Goal: Information Seeking & Learning: Learn about a topic

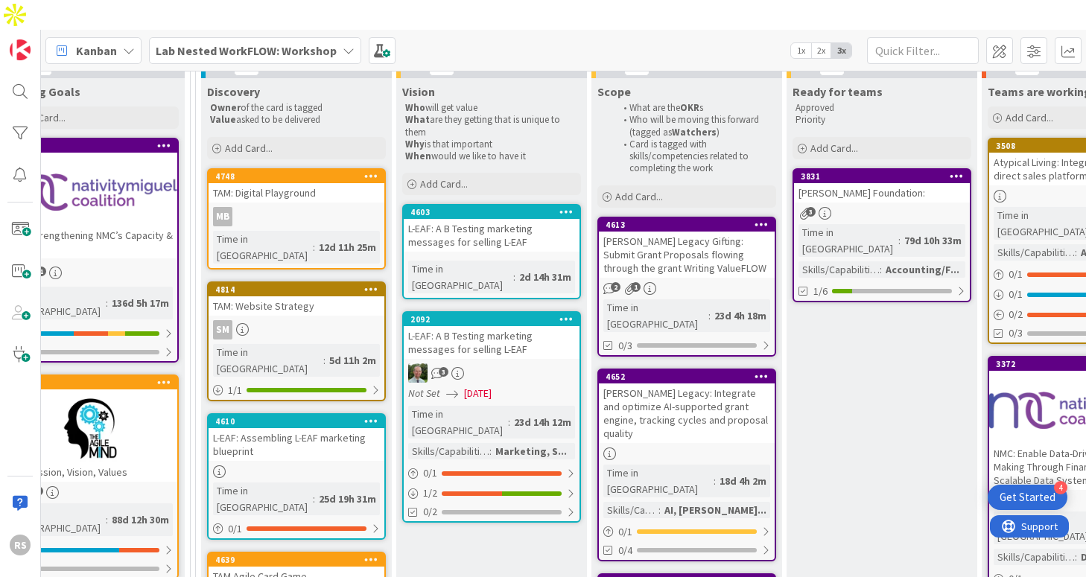
scroll to position [234, 1235]
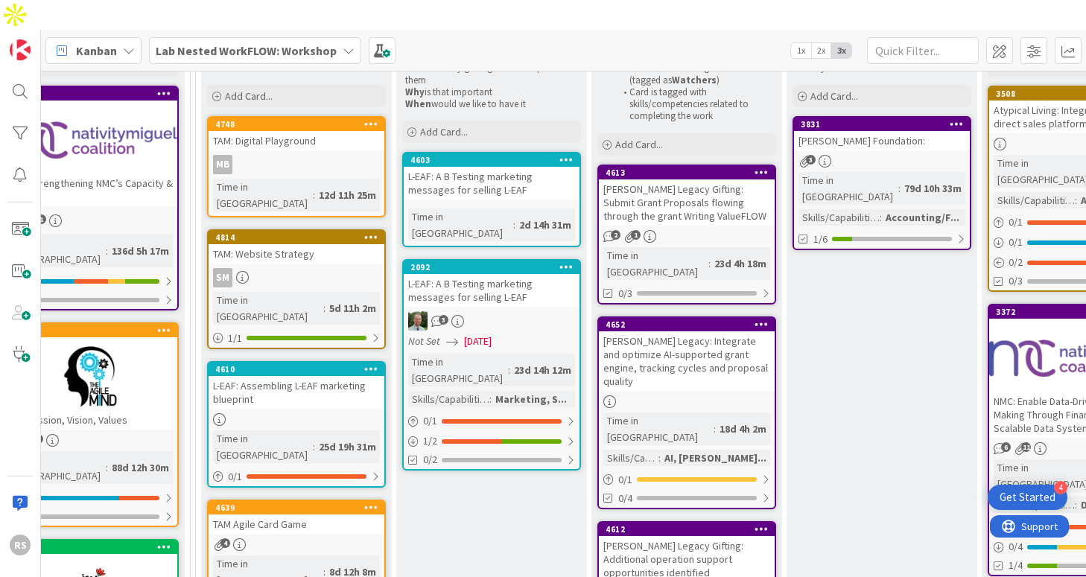
click at [331, 376] on div "L-EAF: Assembling L-EAF marketing blueprint" at bounding box center [297, 392] width 176 height 33
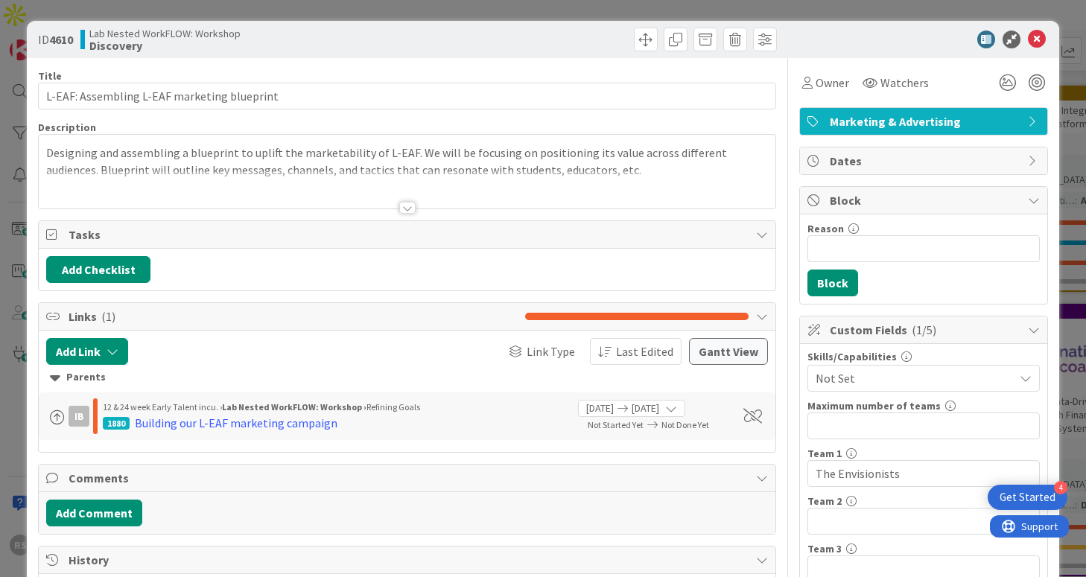
click at [407, 209] on div at bounding box center [407, 208] width 16 height 12
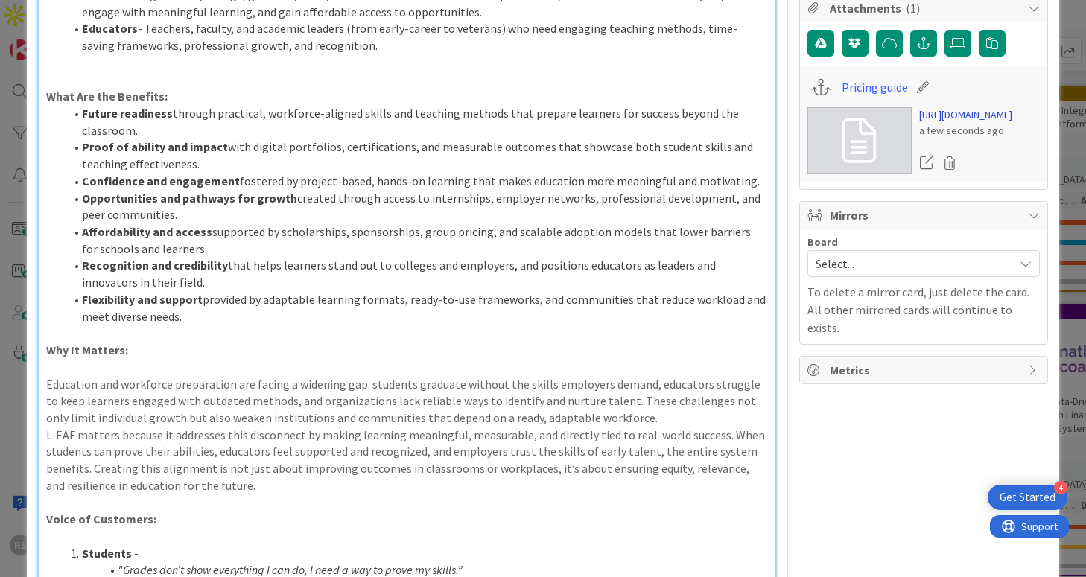
scroll to position [606, 0]
click at [947, 124] on link "[URL][DOMAIN_NAME]" at bounding box center [965, 117] width 93 height 16
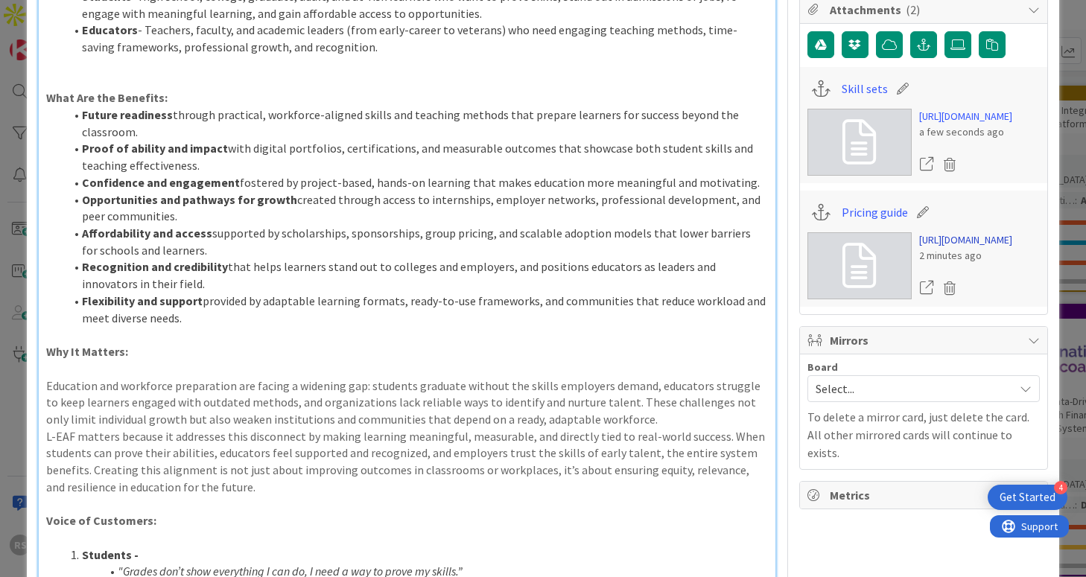
click at [968, 248] on link "[URL][DOMAIN_NAME]" at bounding box center [965, 240] width 93 height 16
click at [961, 124] on link "[URL][DOMAIN_NAME]" at bounding box center [965, 117] width 93 height 16
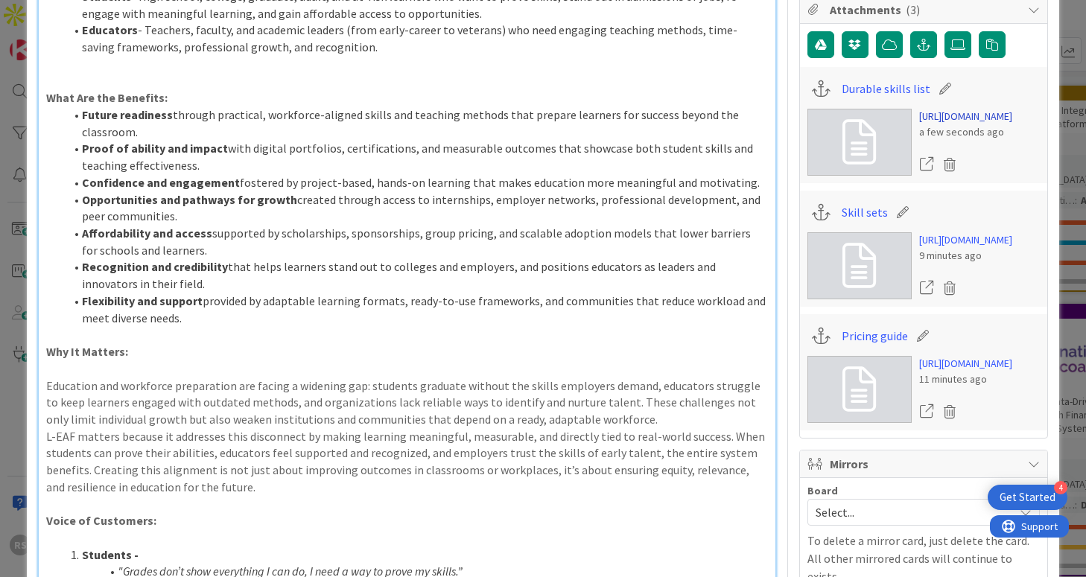
click at [971, 124] on link "[URL][DOMAIN_NAME]" at bounding box center [965, 117] width 93 height 16
click at [974, 124] on link "[URL][DOMAIN_NAME]" at bounding box center [965, 117] width 93 height 16
click at [970, 124] on link "[URL][DOMAIN_NAME]" at bounding box center [965, 117] width 93 height 16
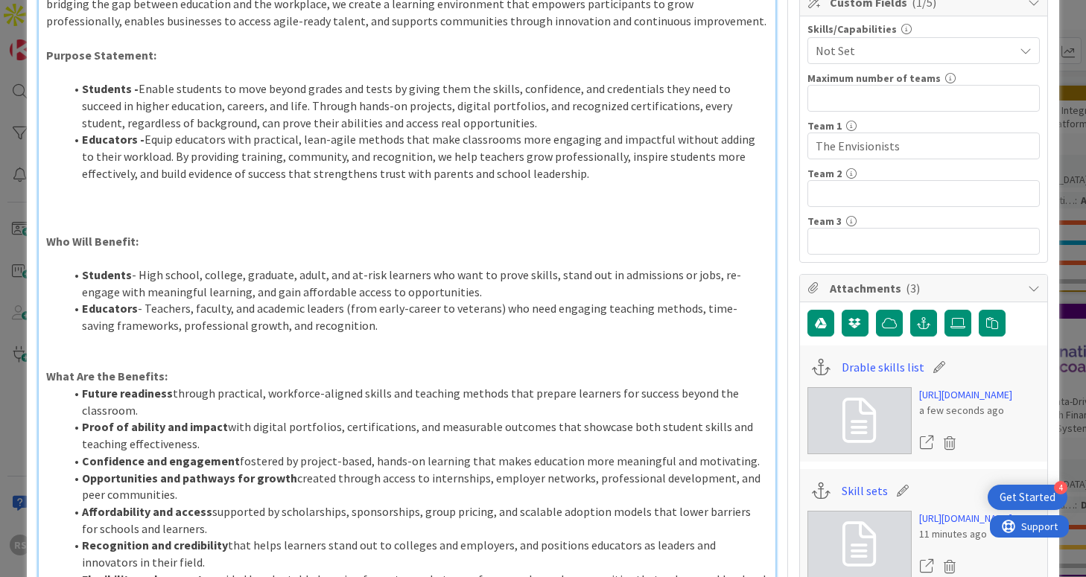
scroll to position [0, 0]
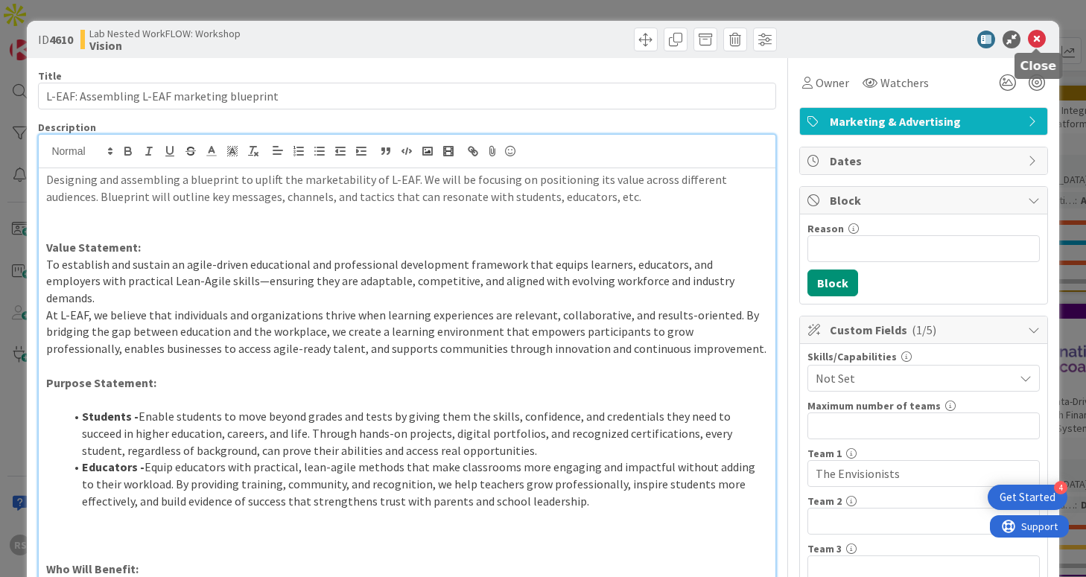
click at [1041, 39] on icon at bounding box center [1037, 40] width 18 height 18
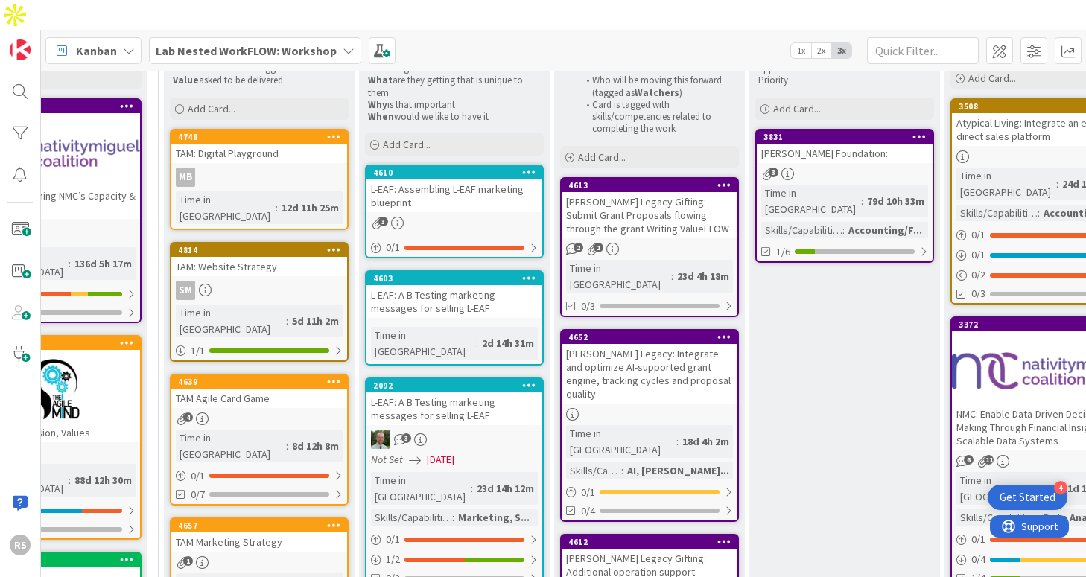
scroll to position [217, 1272]
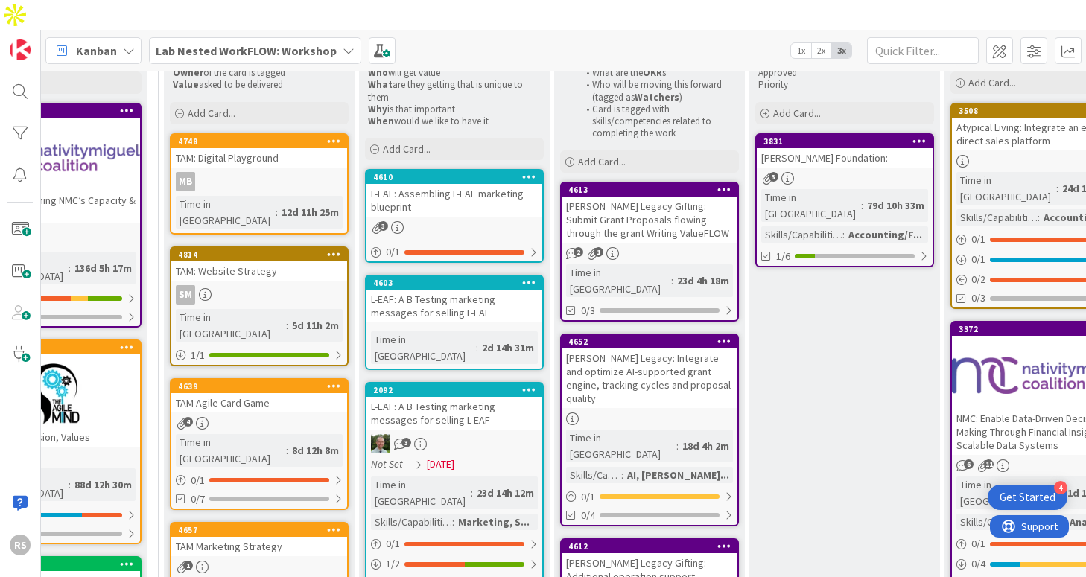
click at [456, 397] on div "L-EAF: A B Testing marketing messages for selling L-EAF" at bounding box center [454, 413] width 176 height 33
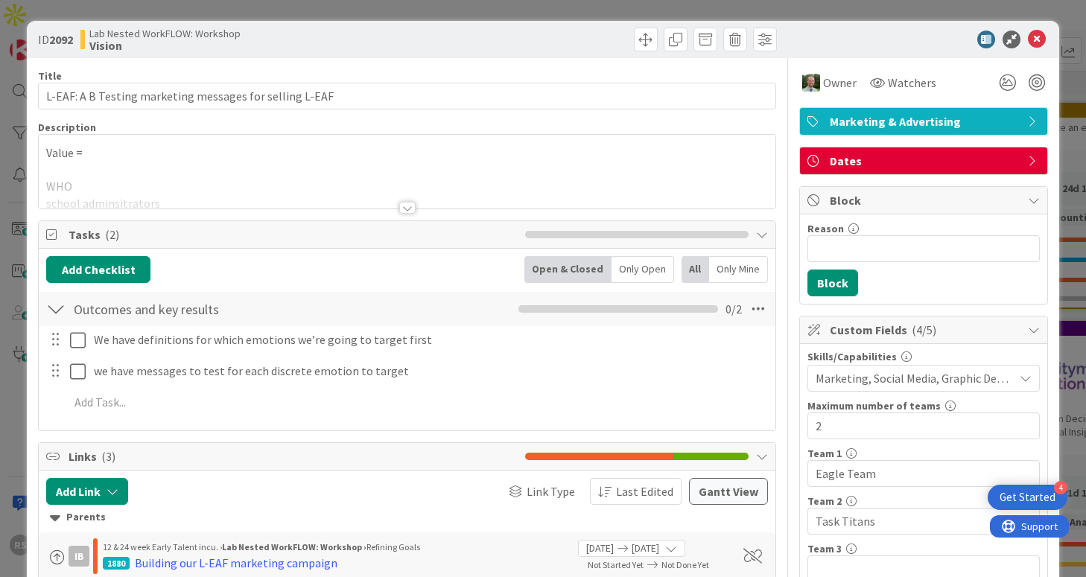
click at [406, 209] on div at bounding box center [407, 208] width 16 height 12
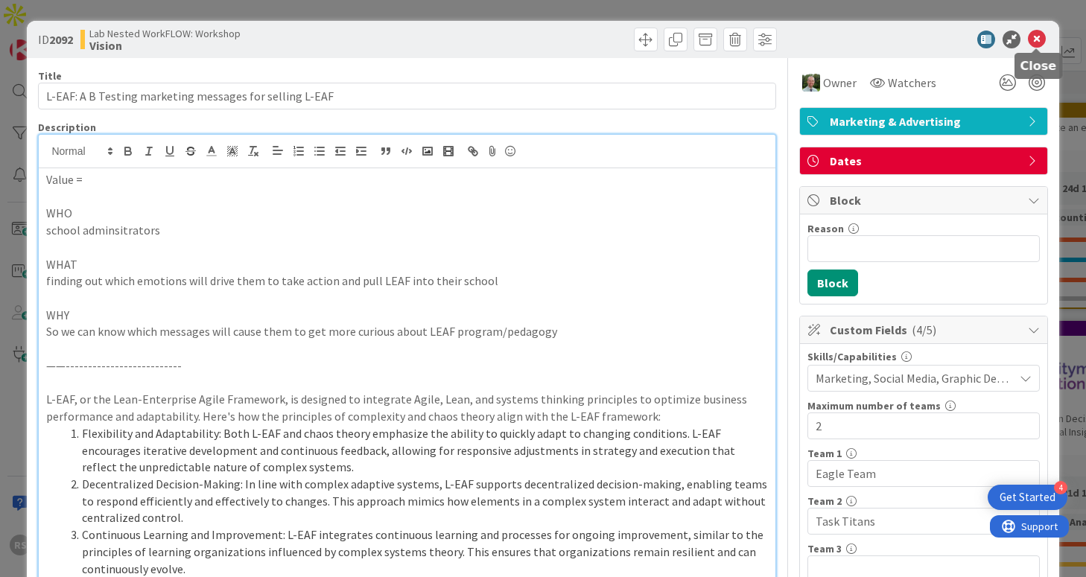
click at [1035, 39] on icon at bounding box center [1037, 40] width 18 height 18
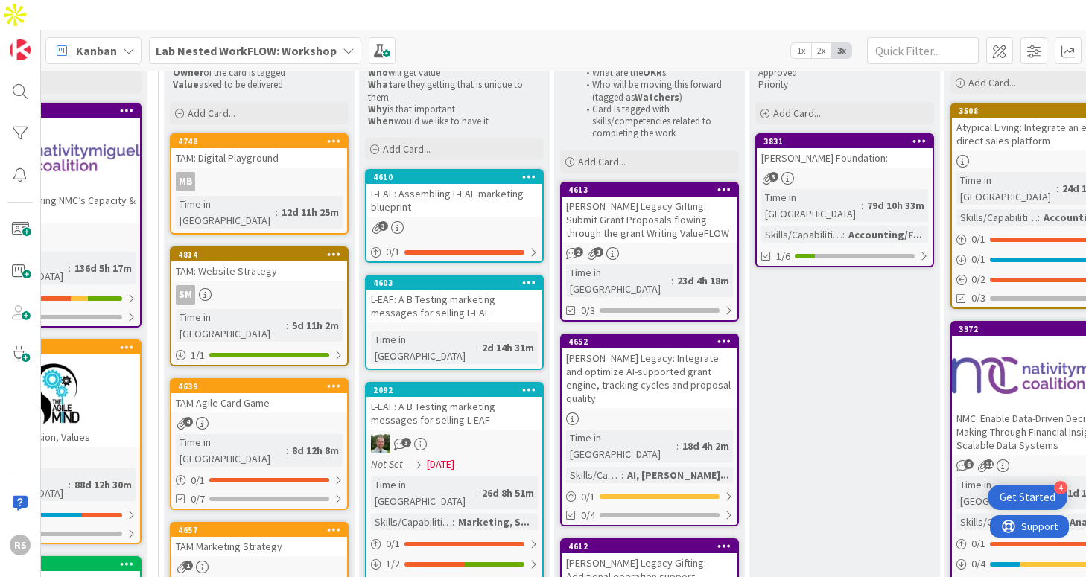
click at [495, 187] on div "L-EAF: Assembling L-EAF marketing blueprint" at bounding box center [454, 200] width 176 height 33
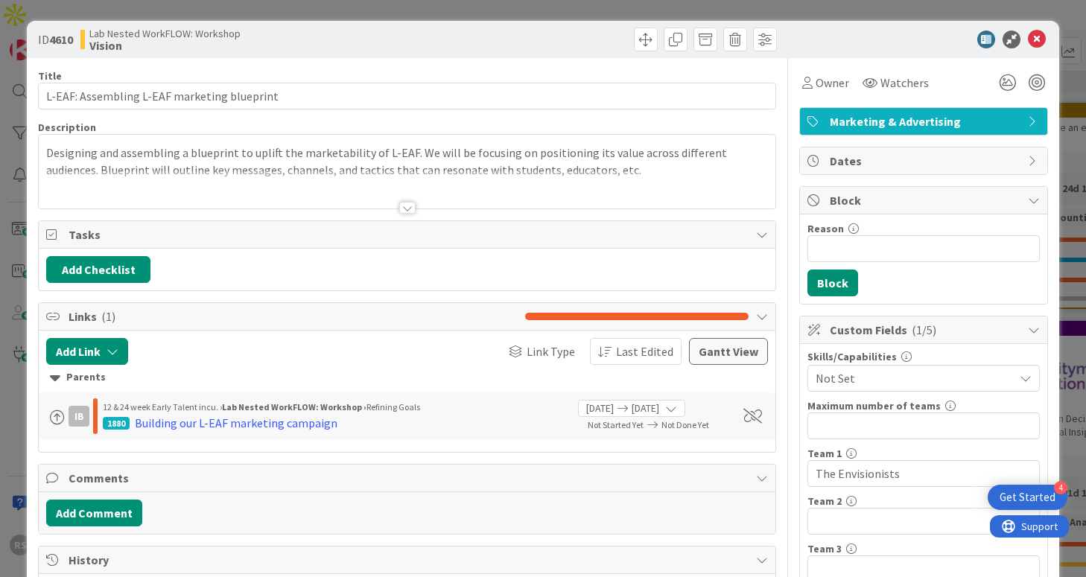
click at [410, 209] on div at bounding box center [407, 208] width 16 height 12
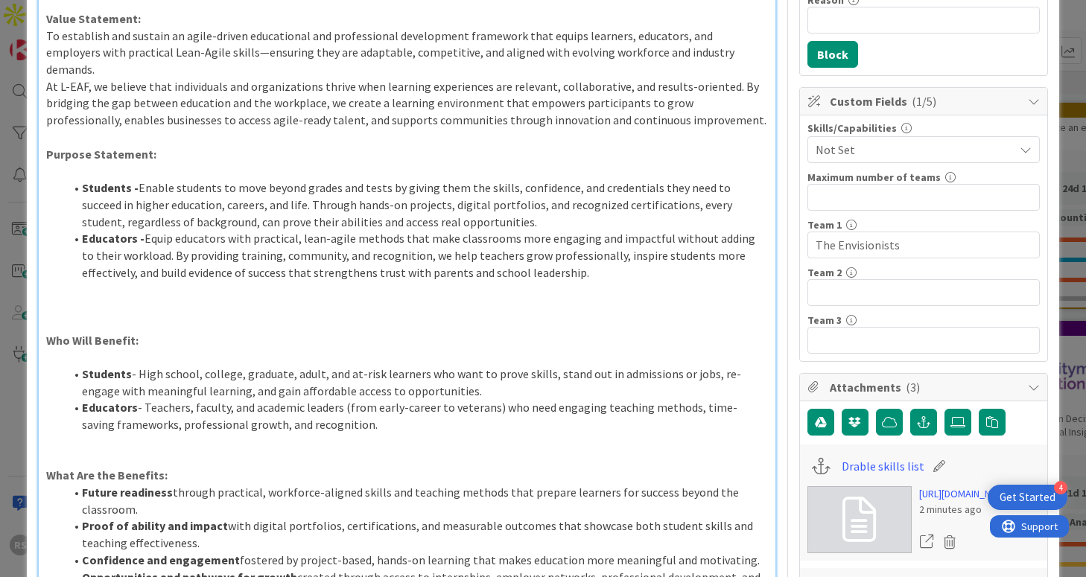
scroll to position [229, 0]
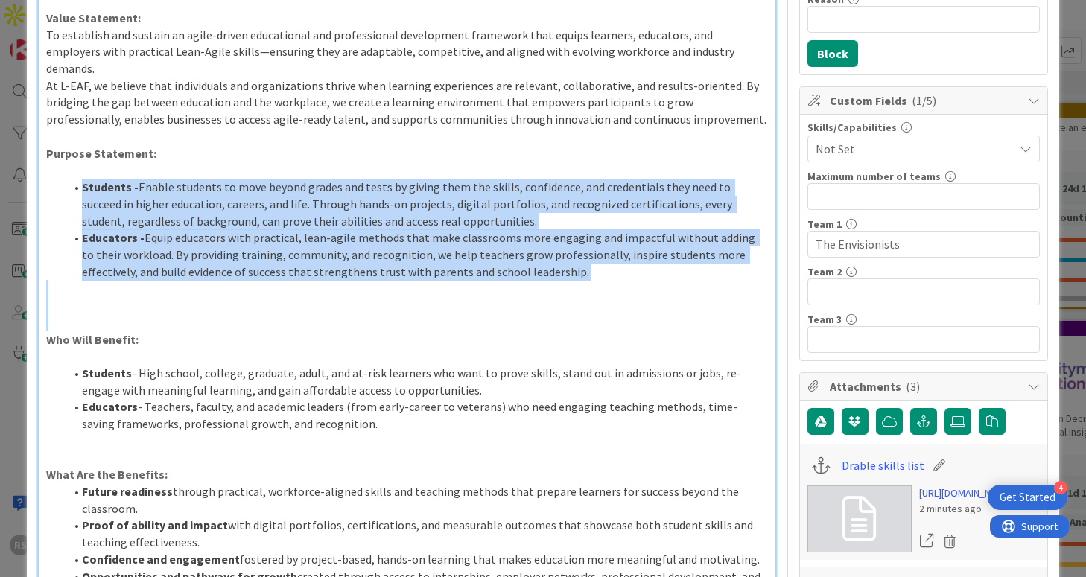
drag, startPoint x: 72, startPoint y: 164, endPoint x: 423, endPoint y: 311, distance: 380.6
click at [423, 311] on div "Designing and assembling a blueprint to uplift the marketability of L-EAF. We w…" at bounding box center [407, 523] width 736 height 1169
click at [423, 314] on p at bounding box center [406, 322] width 721 height 17
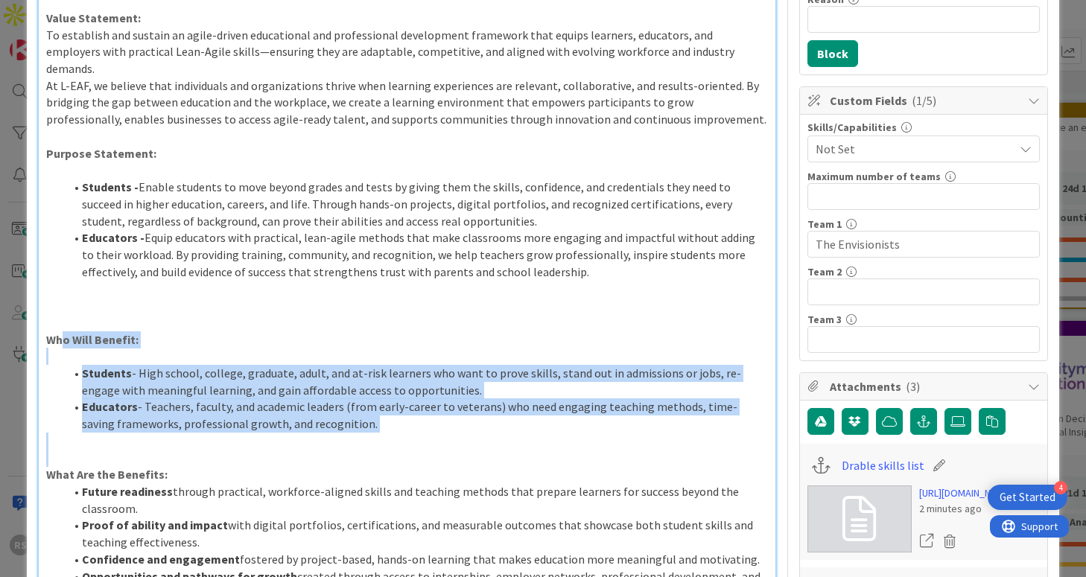
drag, startPoint x: 66, startPoint y: 315, endPoint x: 261, endPoint y: 429, distance: 226.0
click at [261, 429] on div "Designing and assembling a blueprint to uplift the marketability of L-EAF. We w…" at bounding box center [407, 523] width 736 height 1169
click at [211, 331] on p "Who Will Benefit:" at bounding box center [406, 339] width 721 height 17
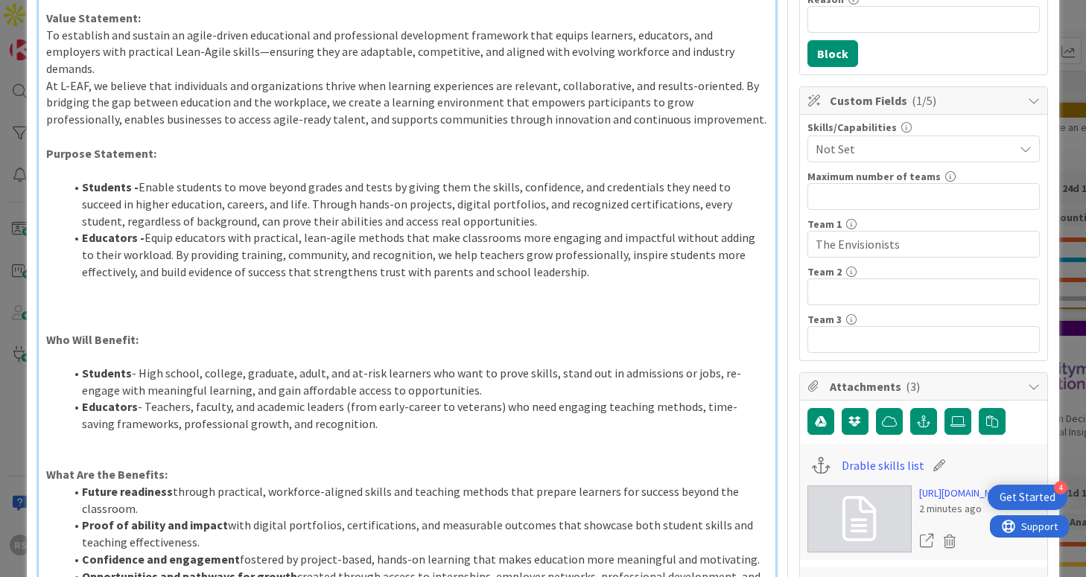
click at [317, 260] on li "Educators - Equip educators with practical, lean-agile methods that make classr…" at bounding box center [415, 254] width 703 height 51
click at [579, 249] on li "Educators - Equip educators with practical, lean-agile methods that make classr…" at bounding box center [415, 254] width 703 height 51
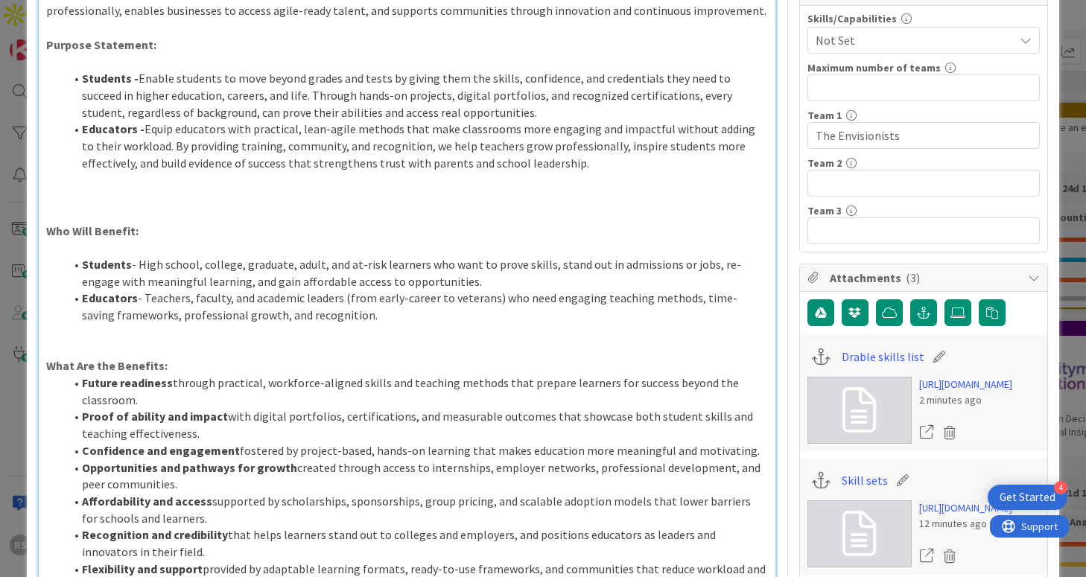
click at [367, 296] on li "Educators - Teachers, faculty, and academic leaders (from early-career to veter…" at bounding box center [415, 307] width 703 height 34
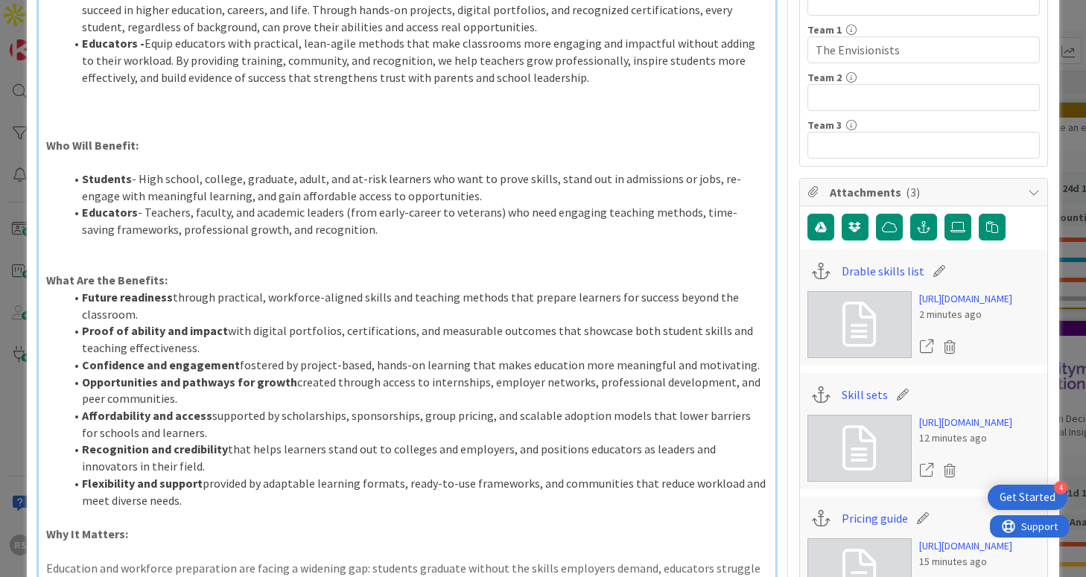
scroll to position [428, 0]
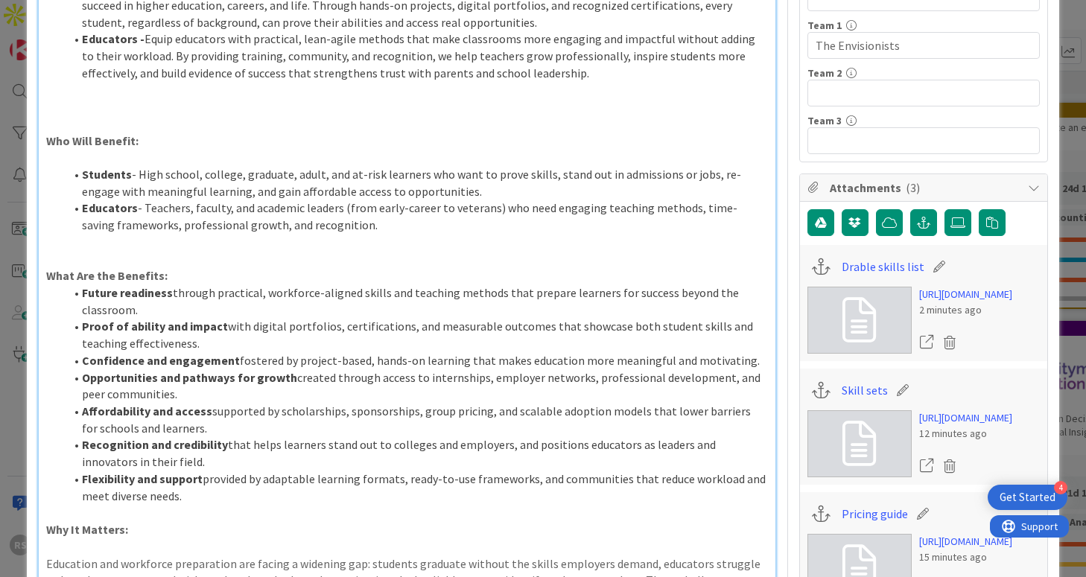
click at [151, 285] on strong "Future readiness" at bounding box center [127, 292] width 91 height 15
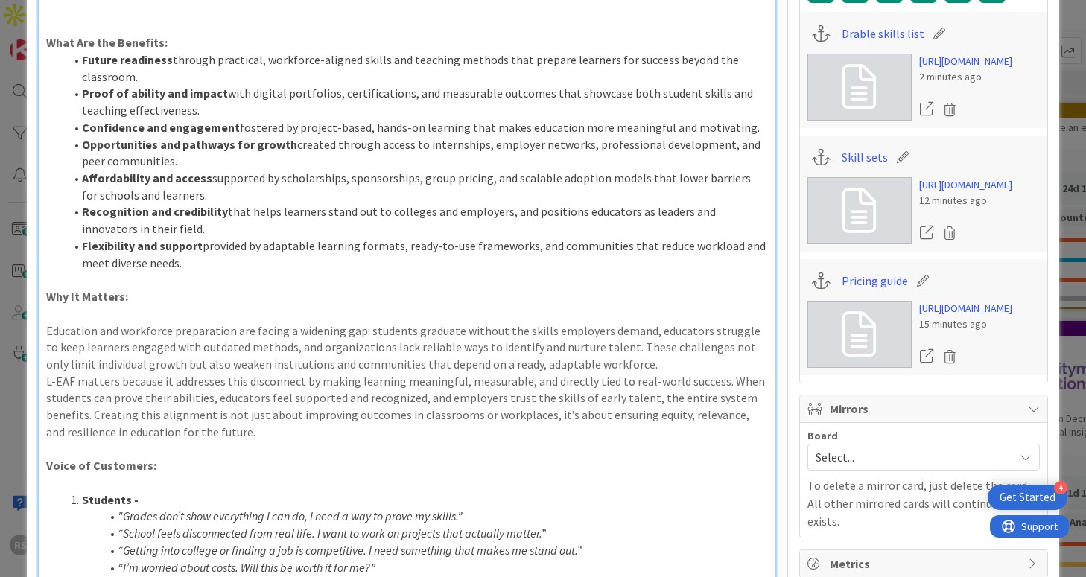
scroll to position [667, 0]
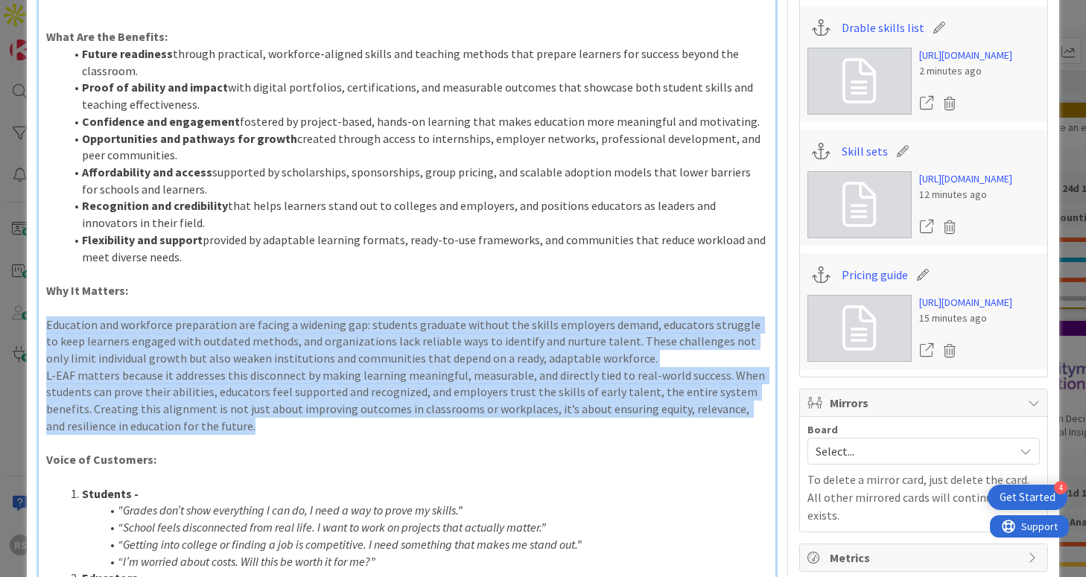
drag, startPoint x: 48, startPoint y: 309, endPoint x: 373, endPoint y: 416, distance: 342.7
click at [373, 416] on div "Designing and assembling a blueprint to uplift the marketability of L-EAF. We w…" at bounding box center [407, 85] width 736 height 1169
click at [373, 416] on p "L-EAF matters because it addresses this disconnect by making learning meaningfu…" at bounding box center [406, 401] width 721 height 68
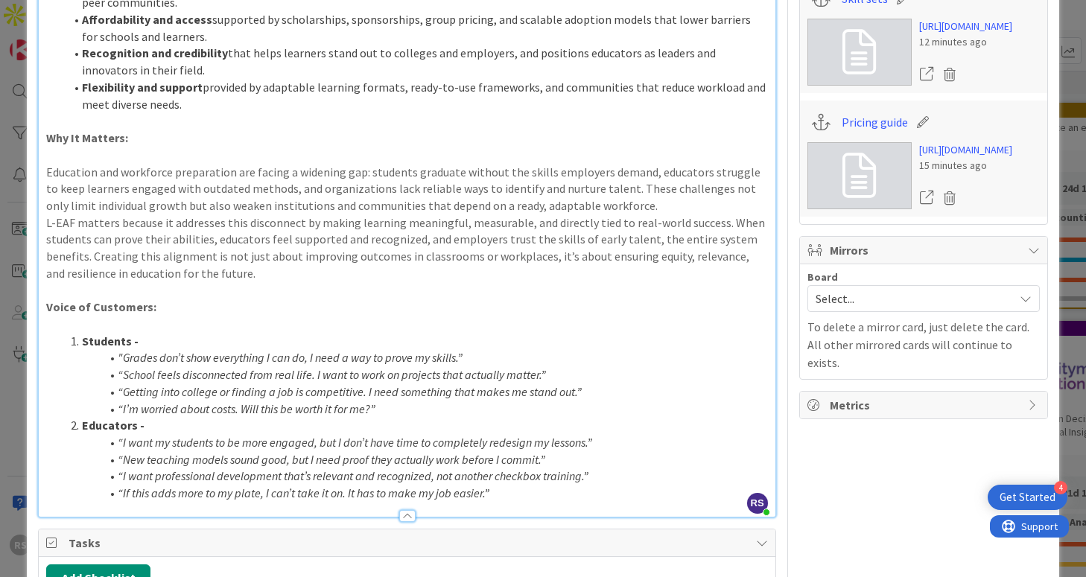
scroll to position [842, 0]
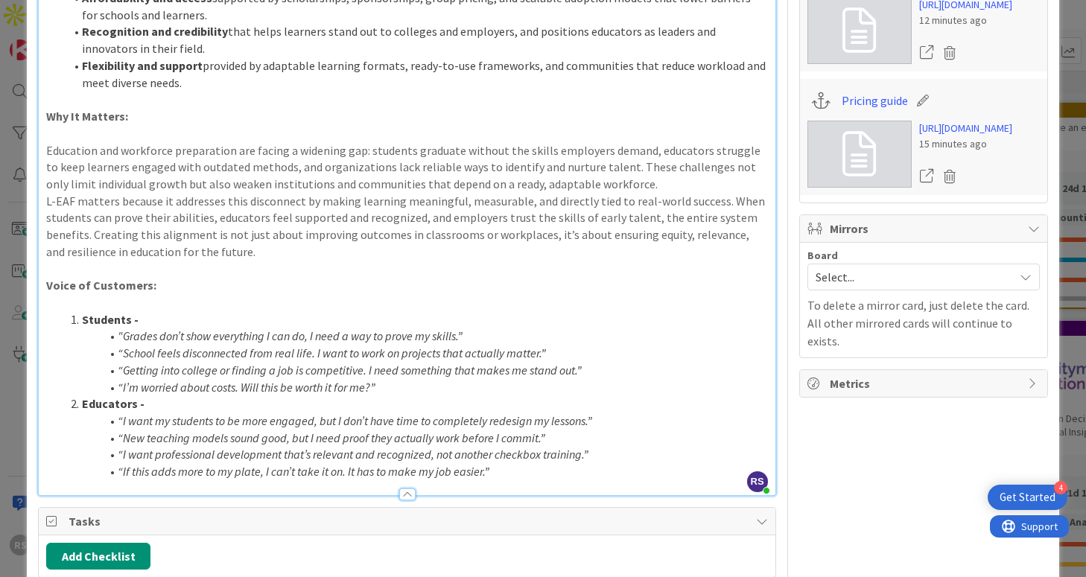
click at [500, 463] on li "“If this adds more to my plate, I can’t take it on. It has to make my job easie…" at bounding box center [415, 471] width 703 height 17
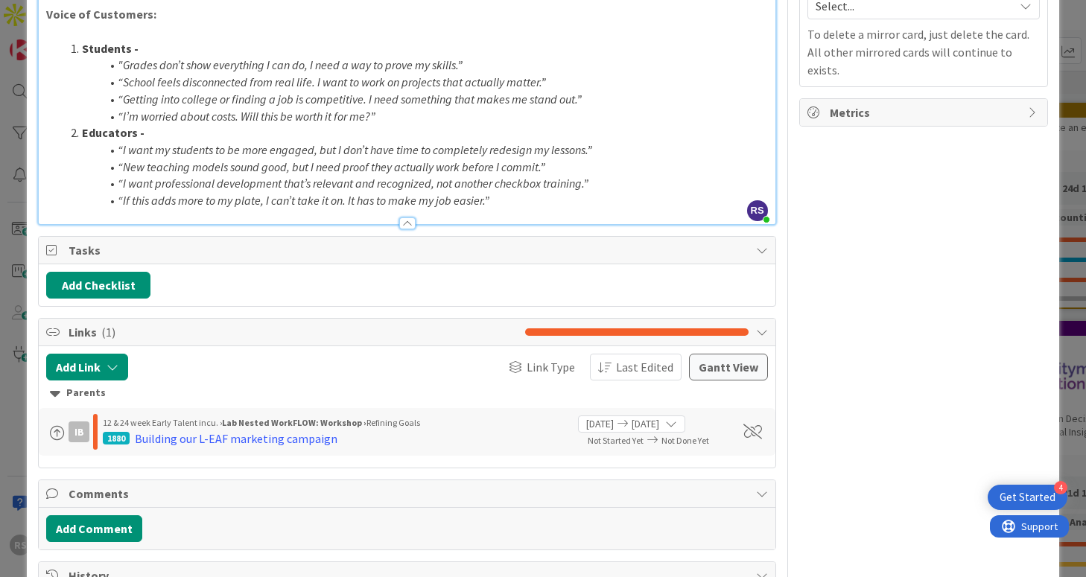
scroll to position [1112, 0]
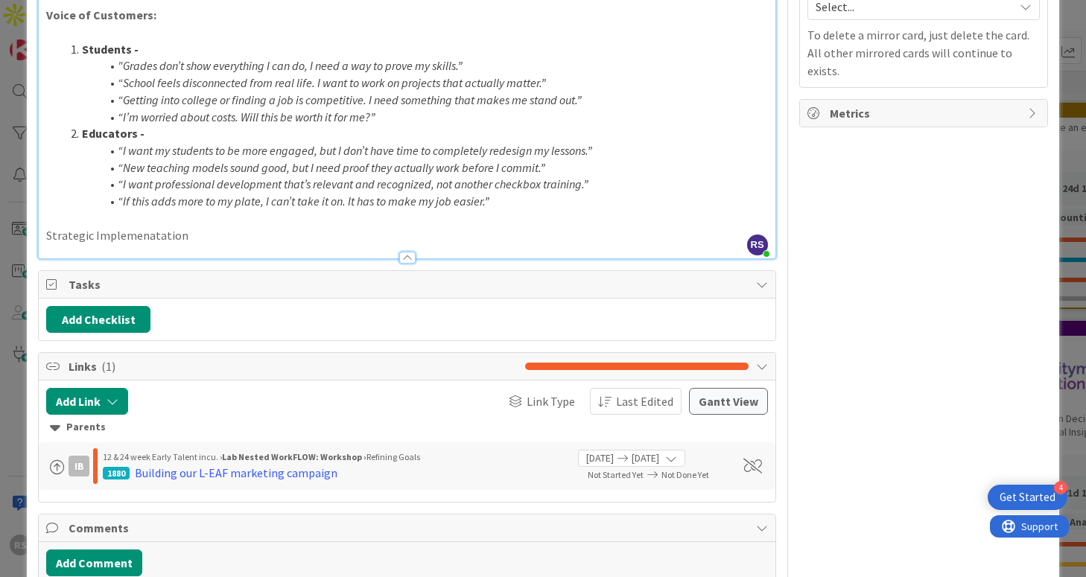
click at [617, 243] on div at bounding box center [407, 251] width 736 height 16
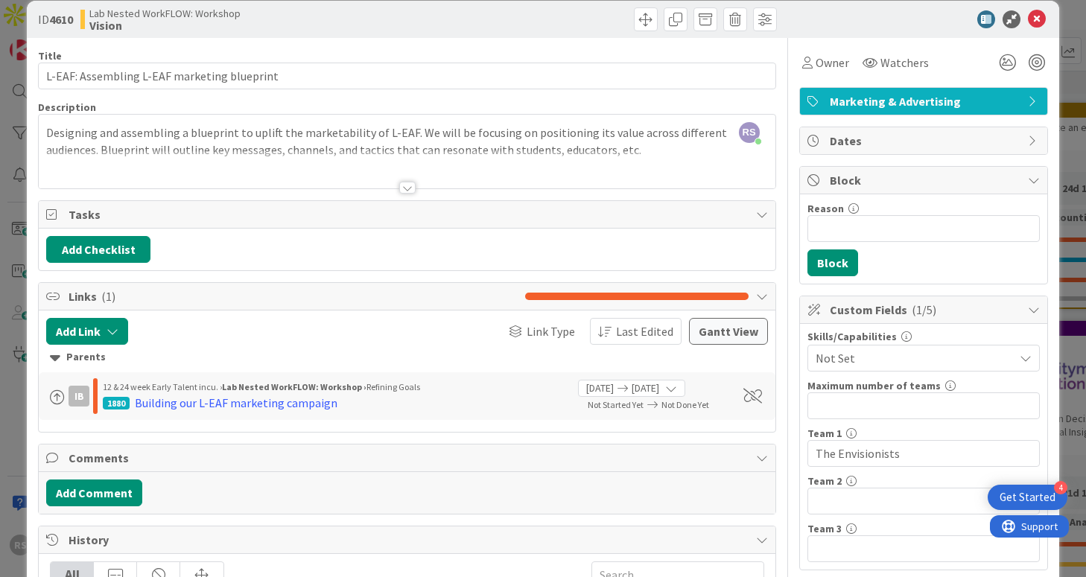
scroll to position [0, 0]
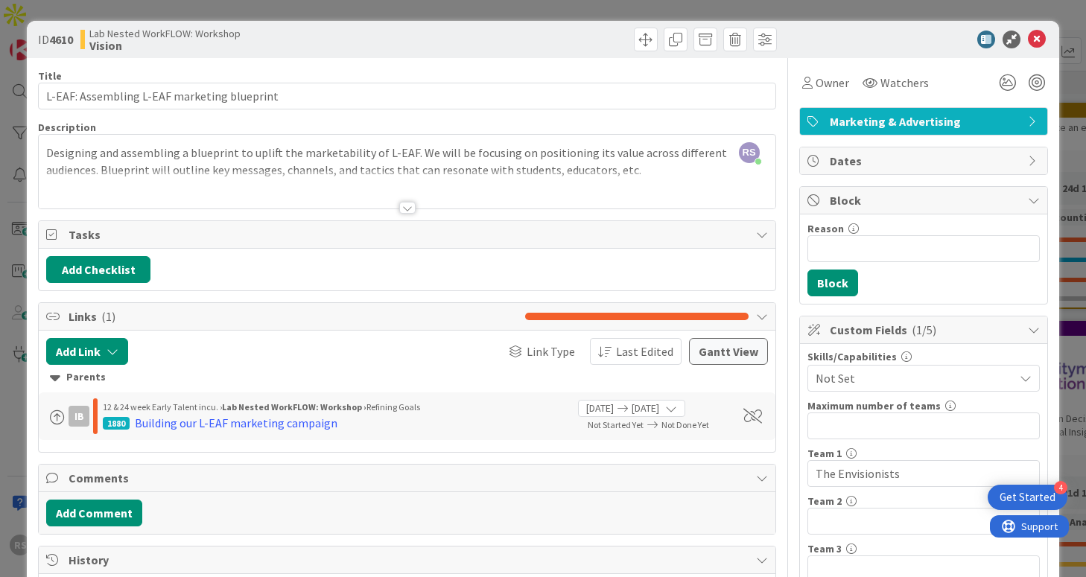
click at [410, 200] on div at bounding box center [407, 190] width 736 height 38
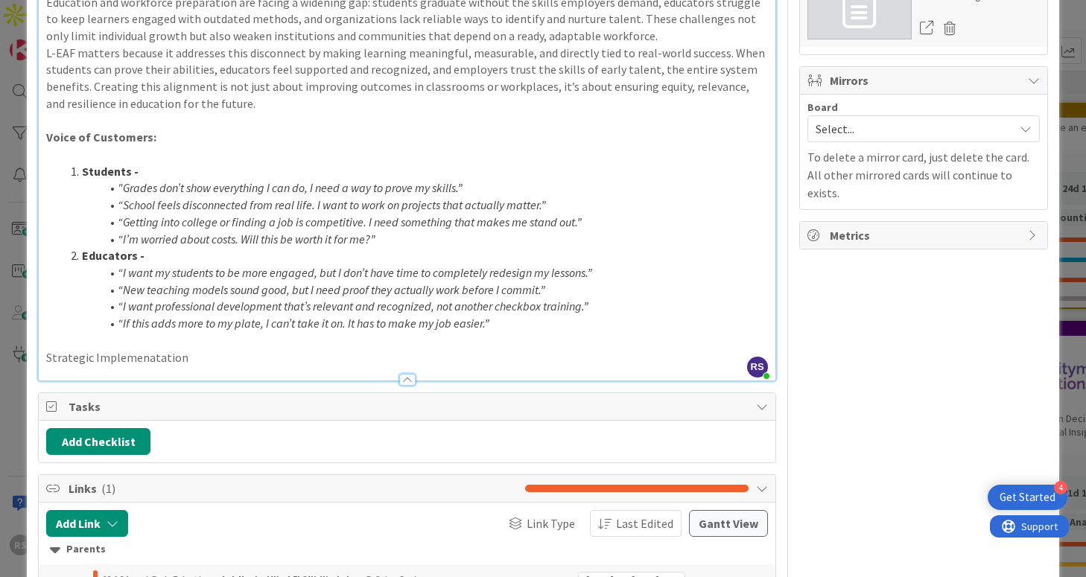
click at [194, 365] on div at bounding box center [407, 373] width 736 height 16
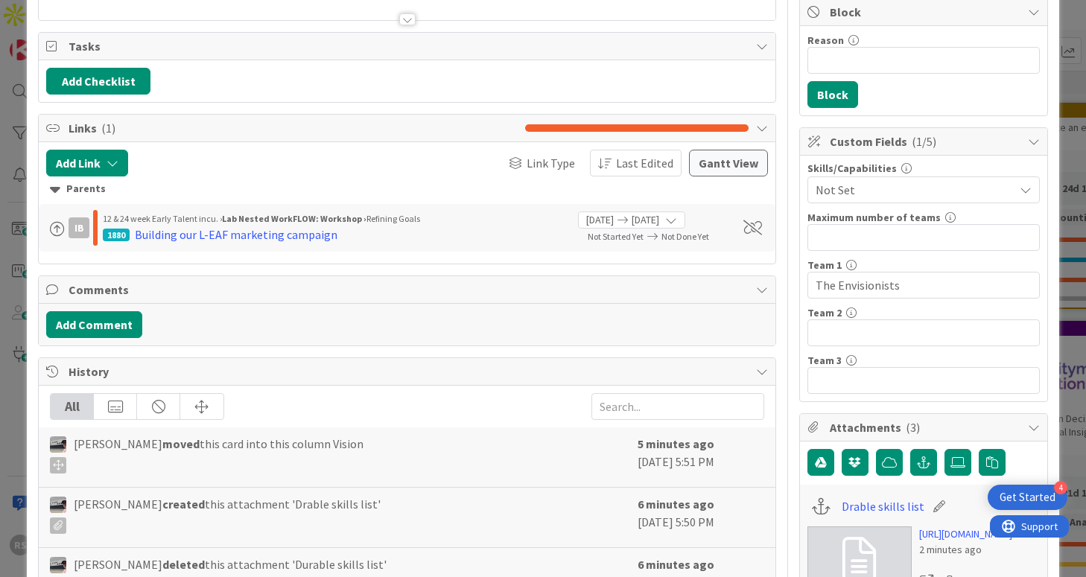
scroll to position [180, 0]
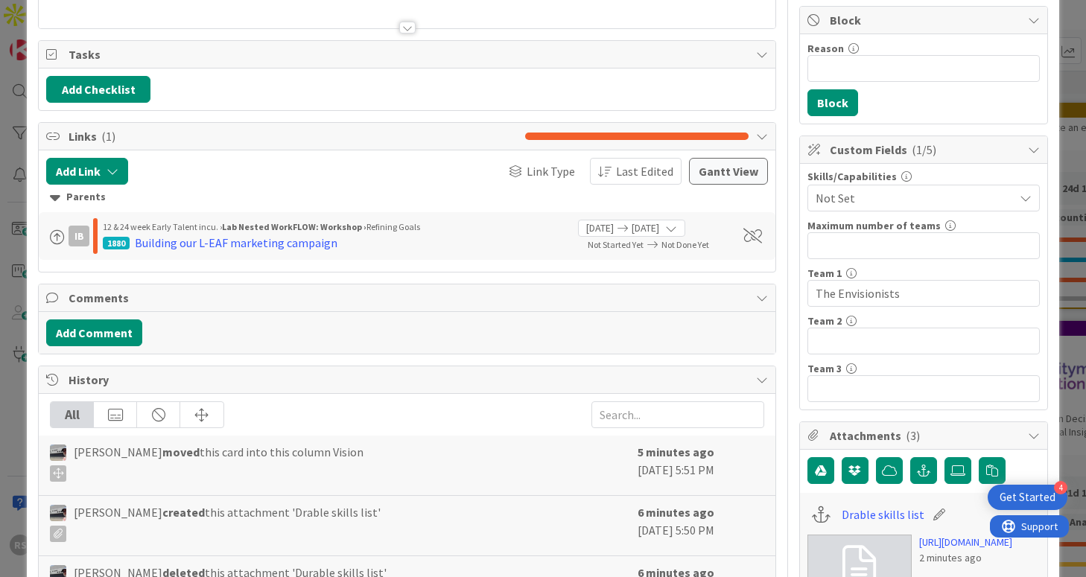
click at [404, 29] on div at bounding box center [407, 28] width 16 height 12
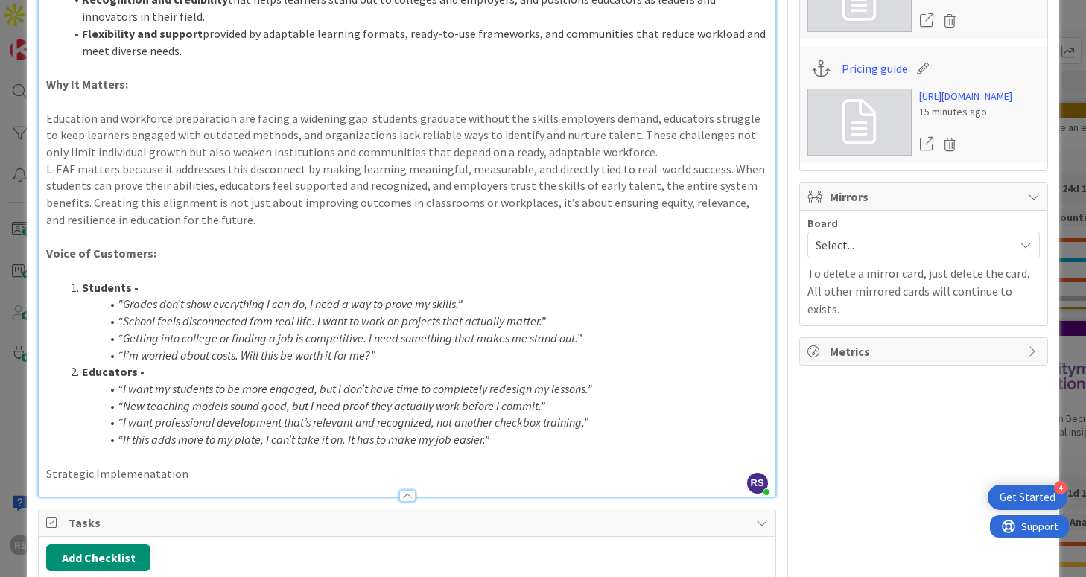
scroll to position [891, 0]
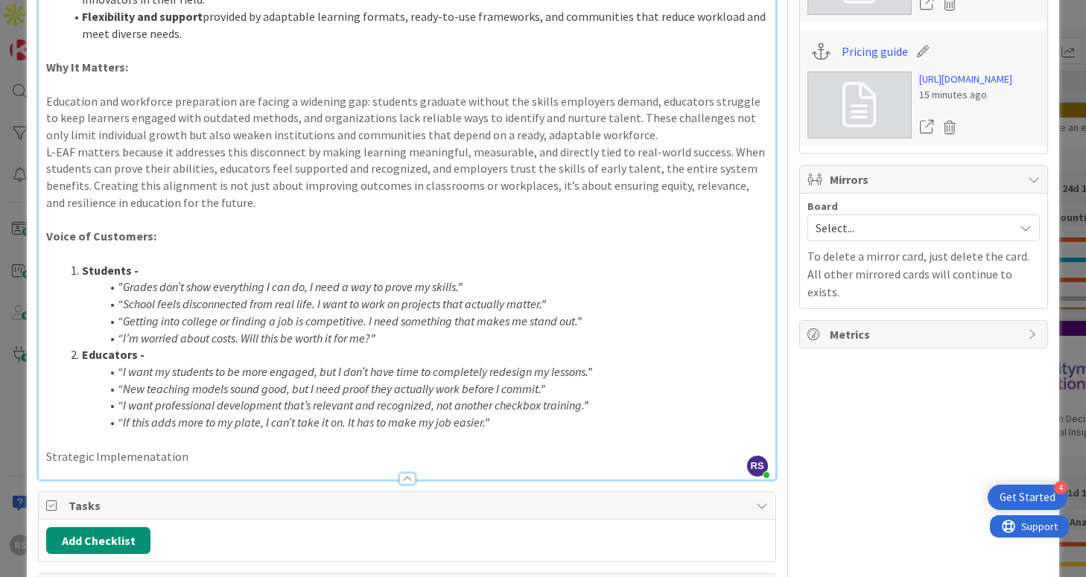
click at [147, 448] on p "Strategic Implemenatation" at bounding box center [406, 456] width 721 height 17
click at [311, 448] on p "Strategic Implementation" at bounding box center [406, 456] width 721 height 17
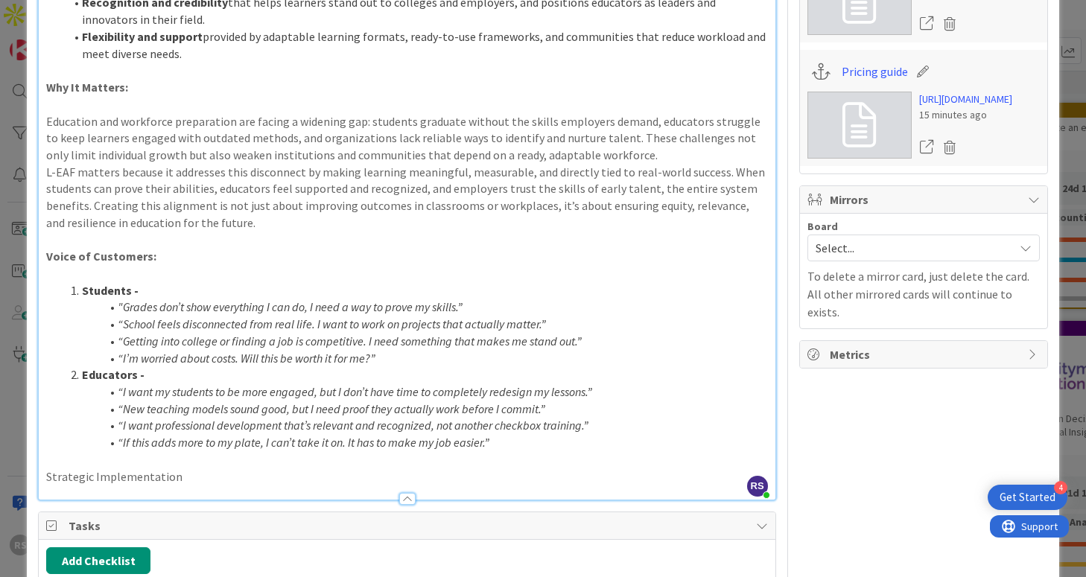
scroll to position [0, 0]
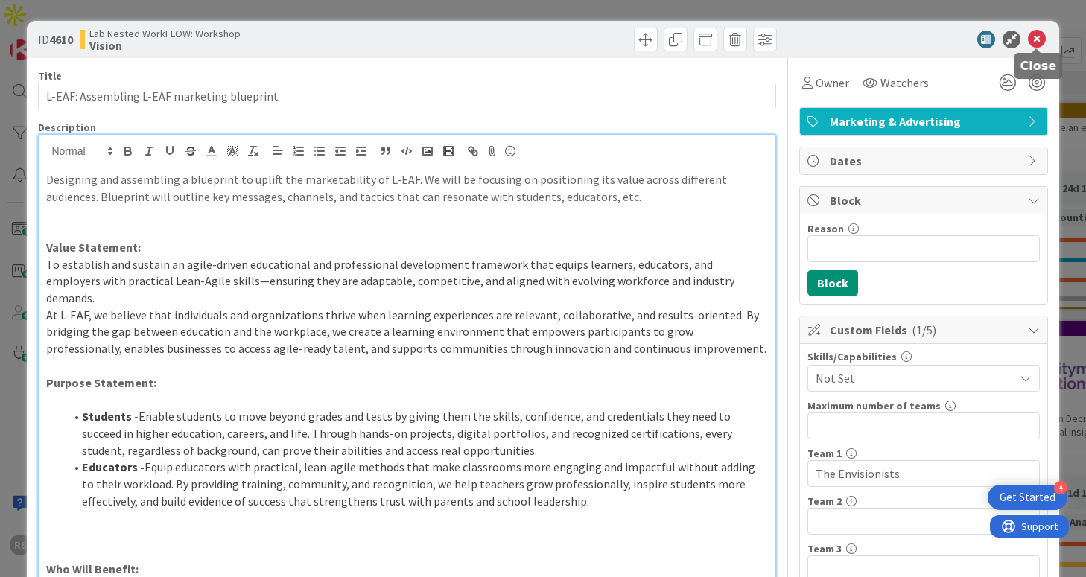
click at [1035, 41] on icon at bounding box center [1037, 40] width 18 height 18
